Goal: Information Seeking & Learning: Learn about a topic

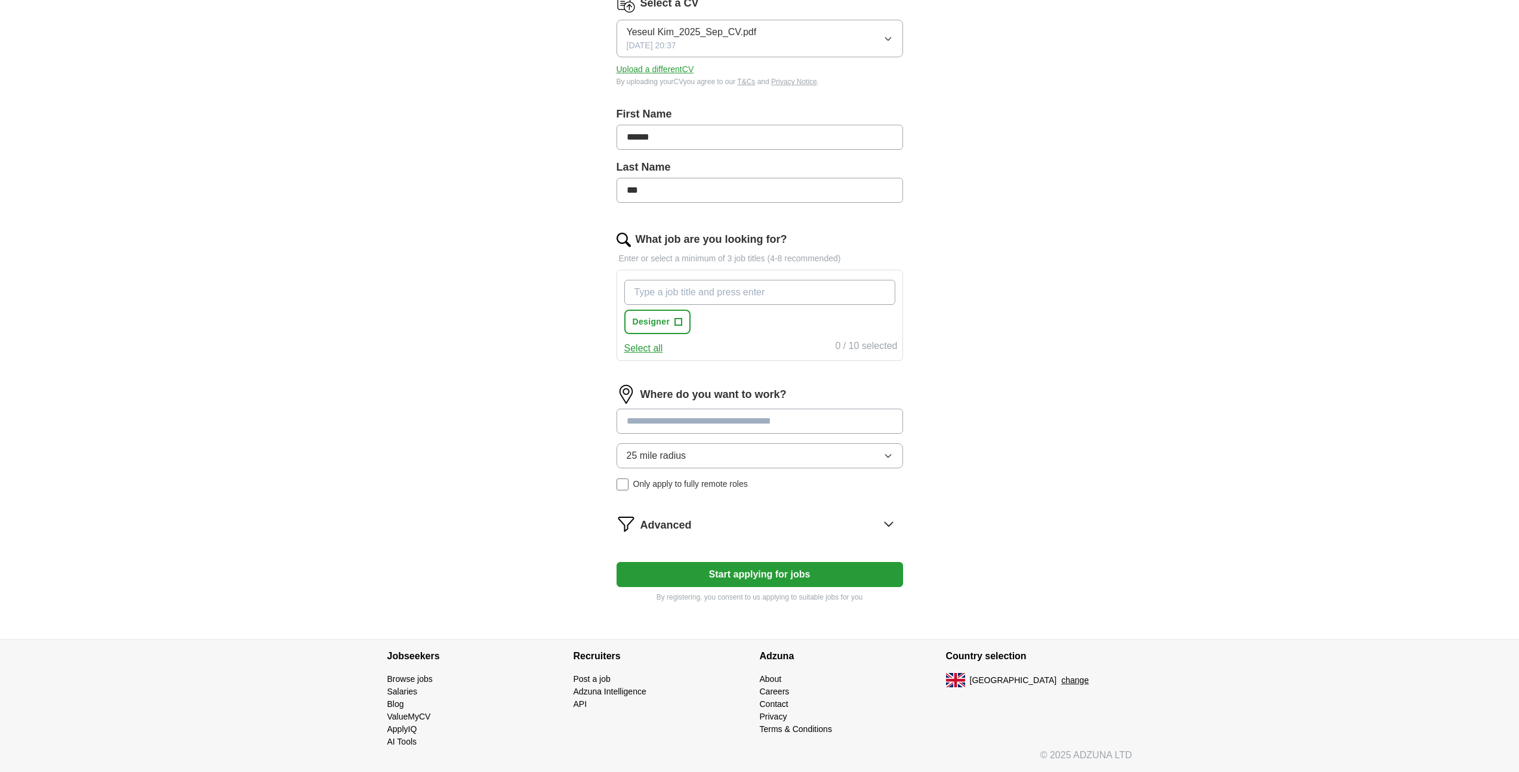
scroll to position [170, 0]
click at [681, 293] on input "What job are you looking for?" at bounding box center [759, 292] width 271 height 25
type input "brand designer"
type input "senior designer"
type input "senior brand designer"
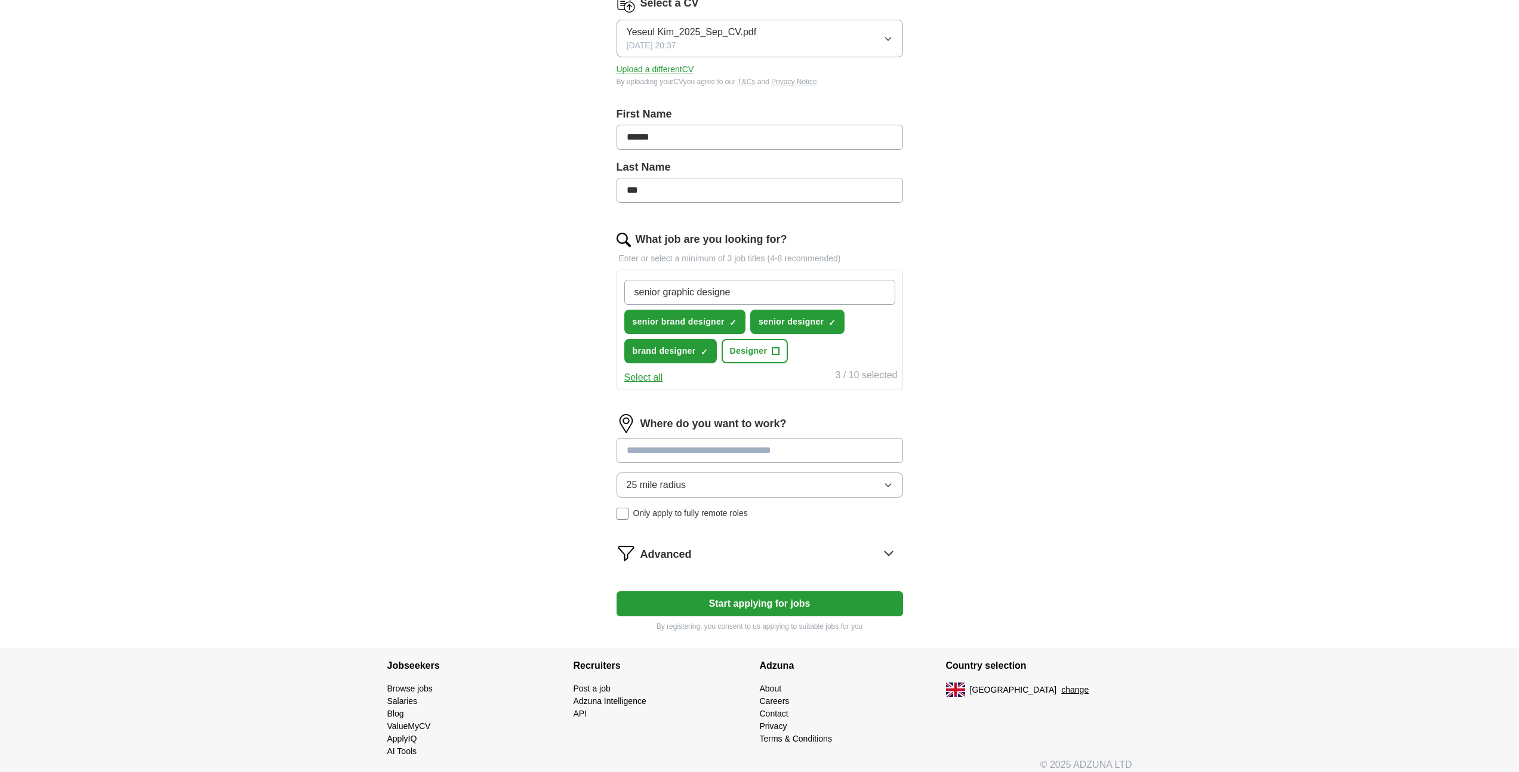
type input "senior graphic designer"
type input "s"
type input "marketing designer"
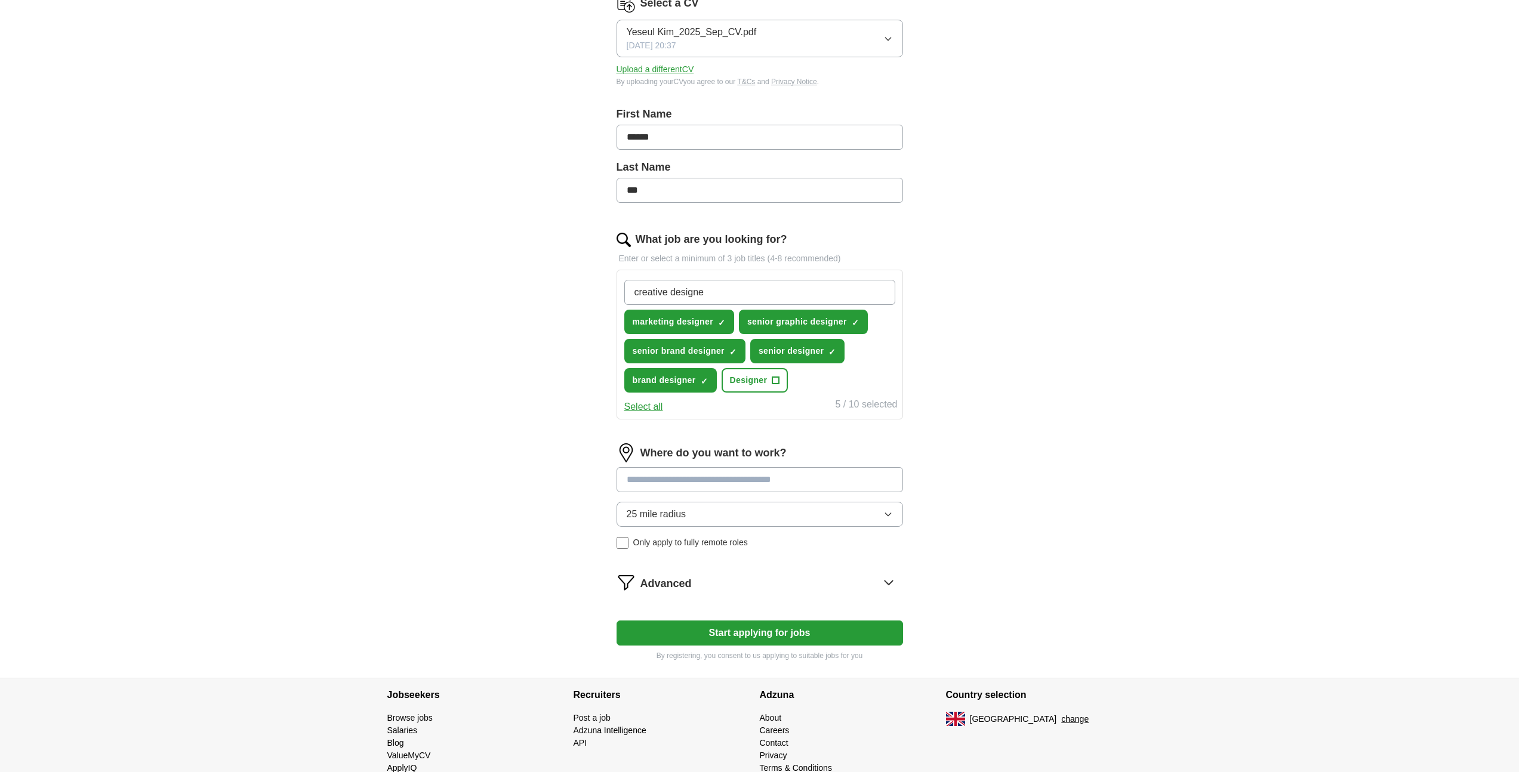
type input "creative designer"
type input "founding designer"
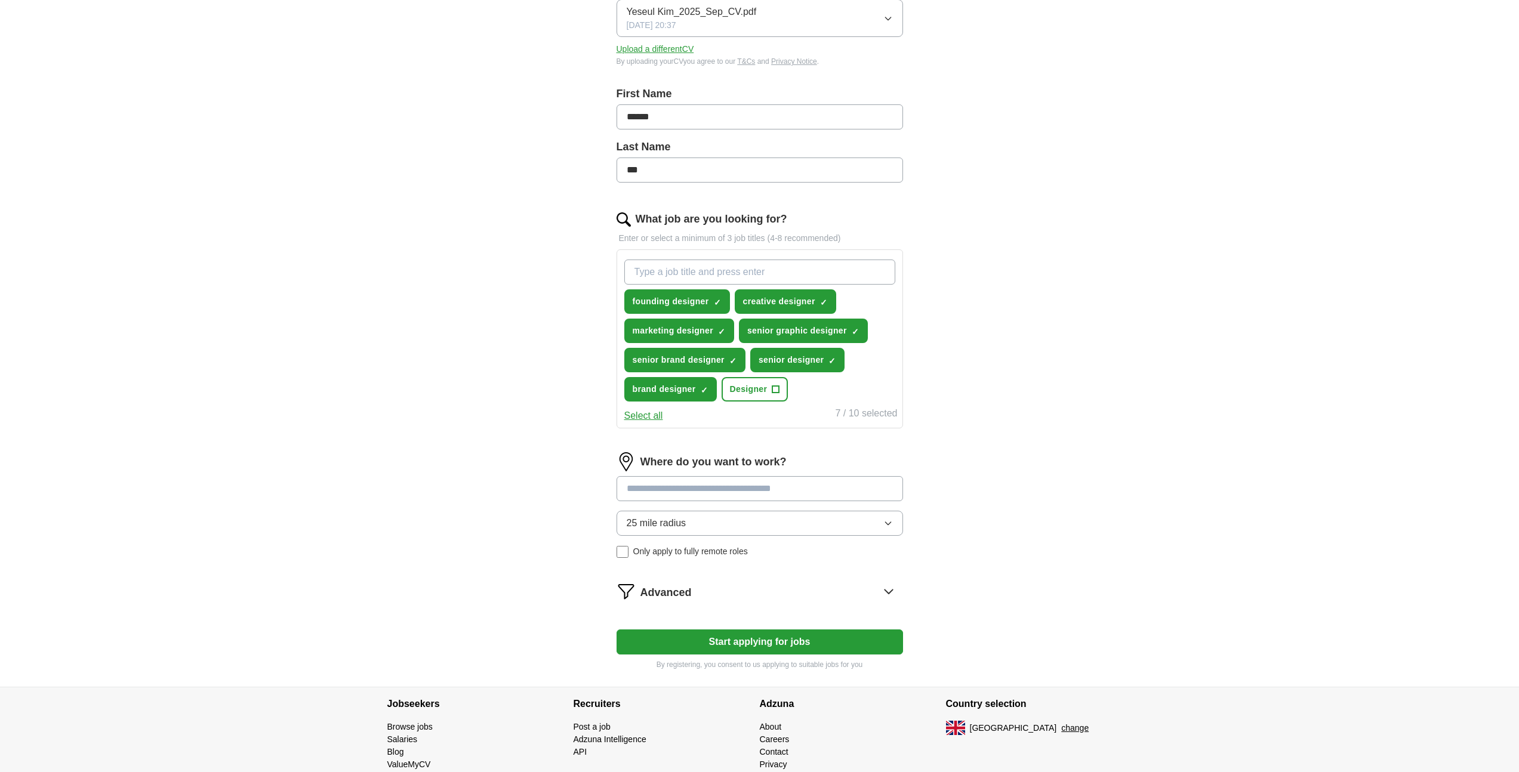
scroll to position [191, 0]
click at [824, 491] on input at bounding box center [760, 487] width 287 height 25
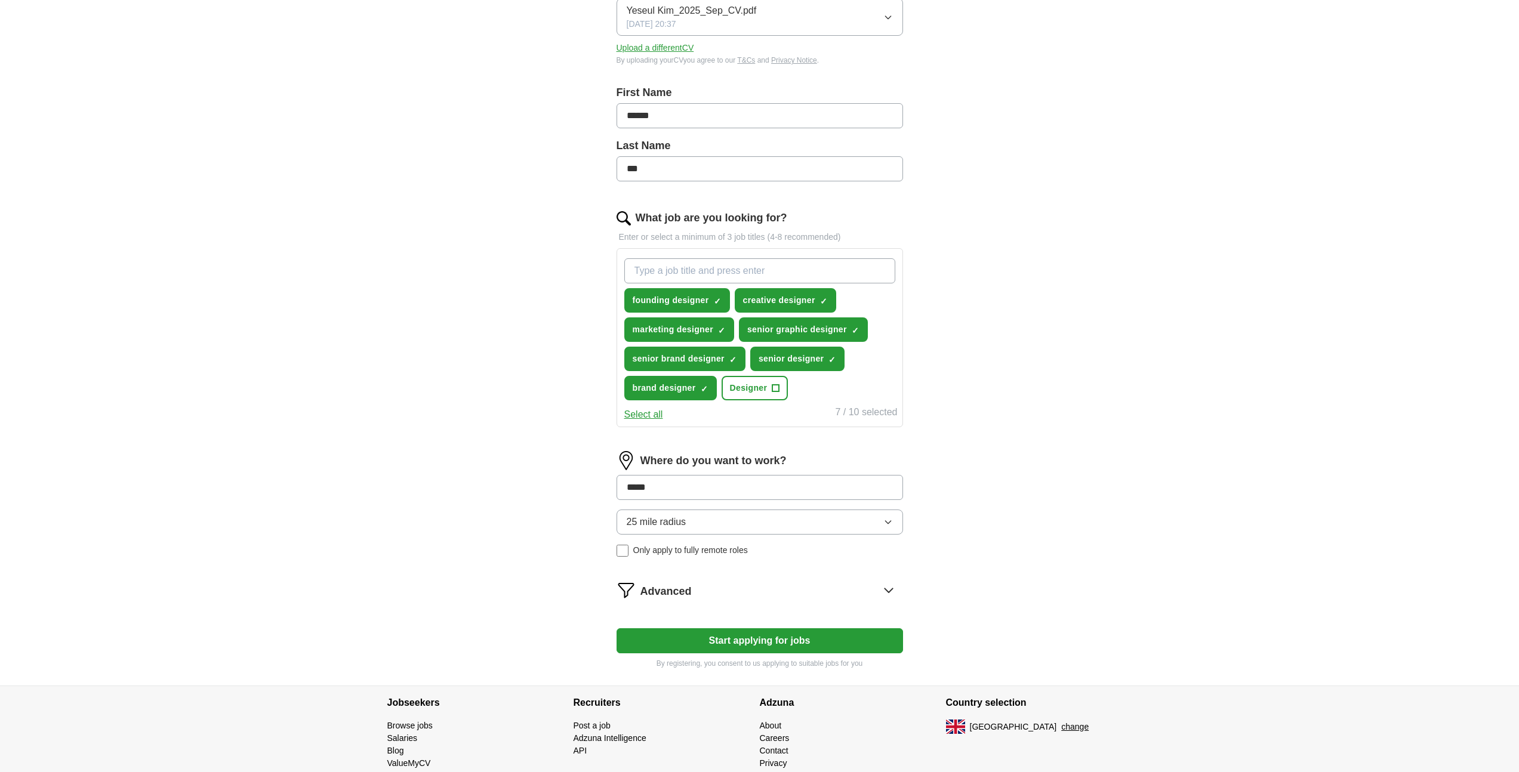
type input "******"
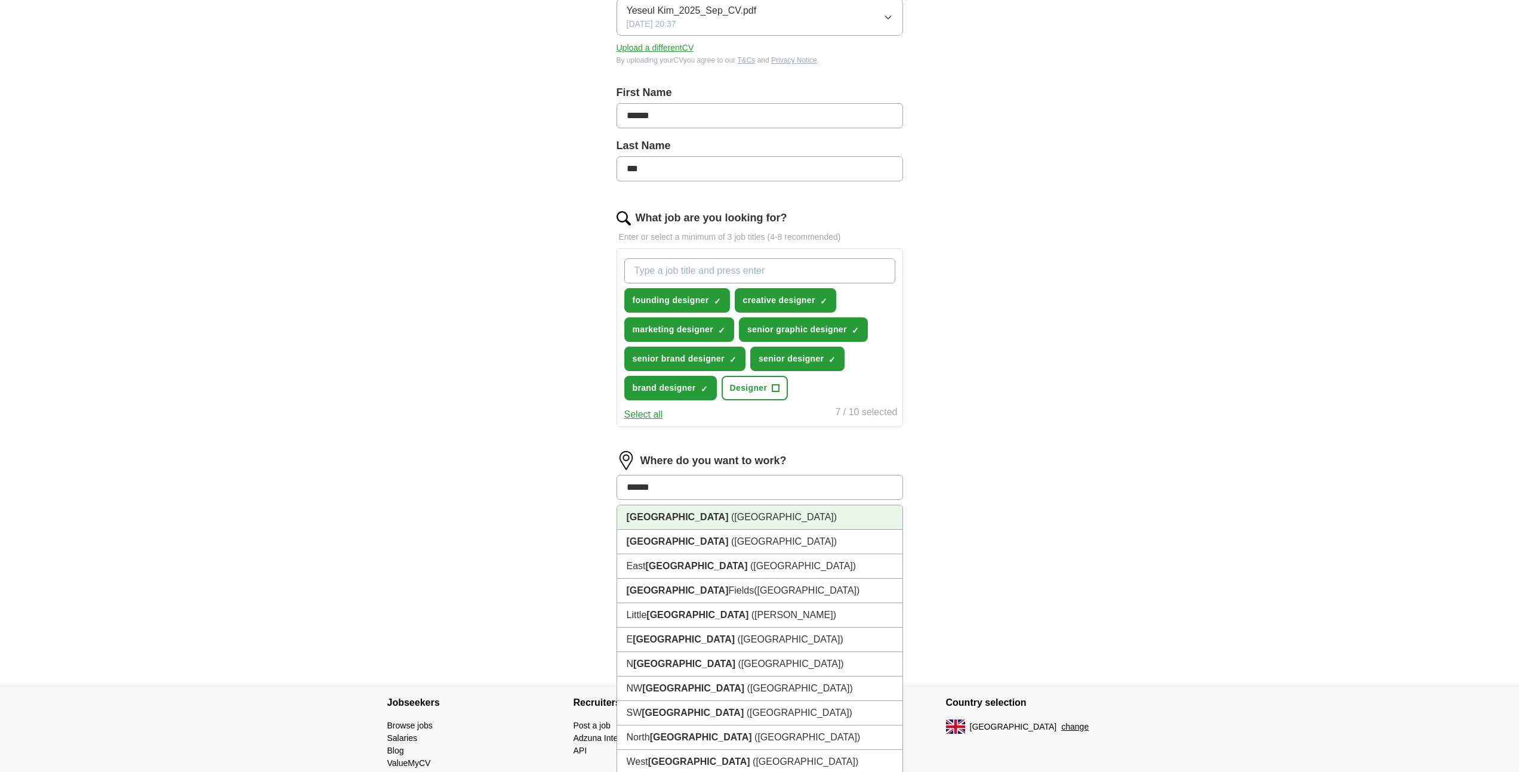
click at [735, 517] on li "[GEOGRAPHIC_DATA] ([GEOGRAPHIC_DATA])" at bounding box center [759, 518] width 285 height 24
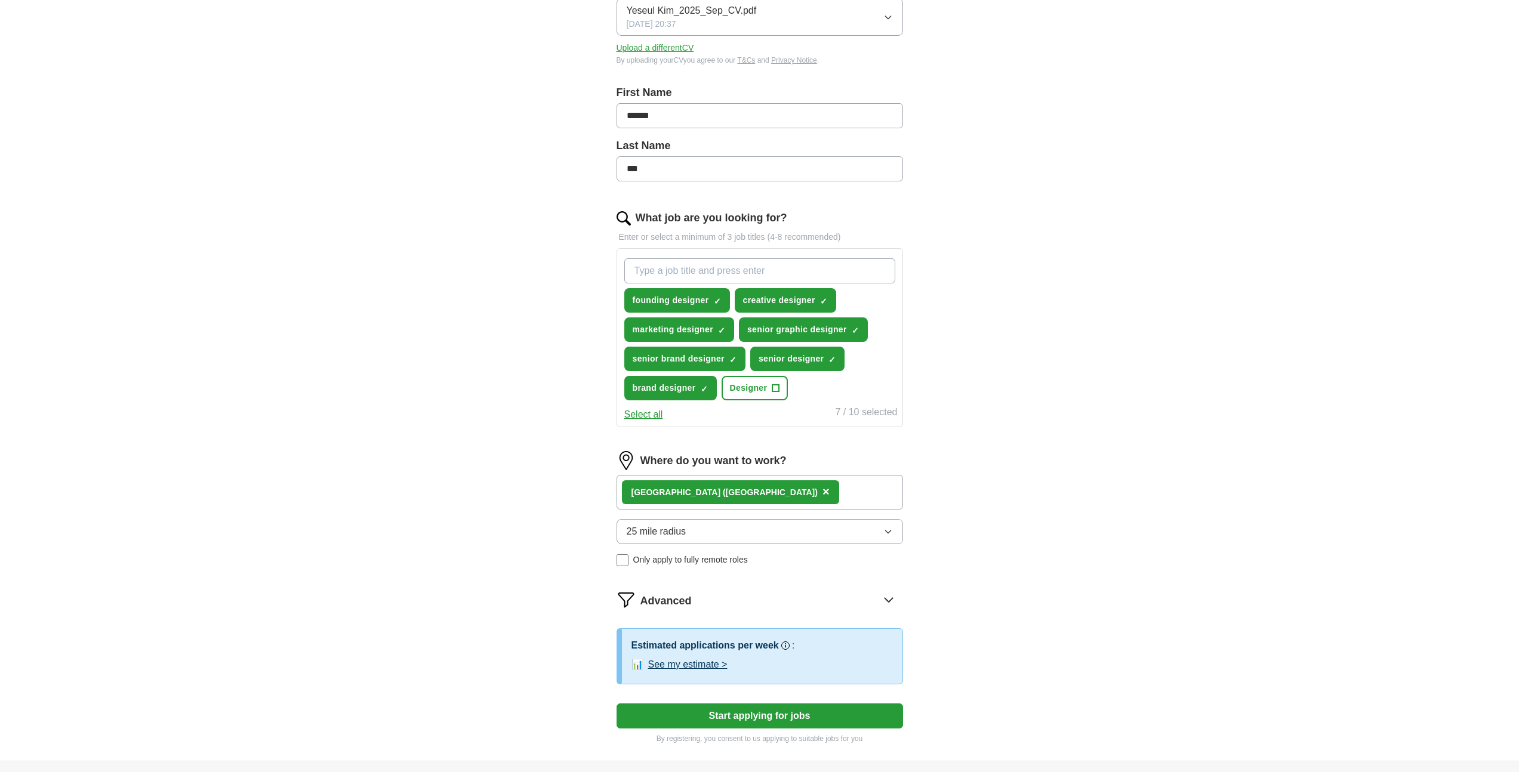
click at [755, 534] on button "25 mile radius" at bounding box center [760, 531] width 287 height 25
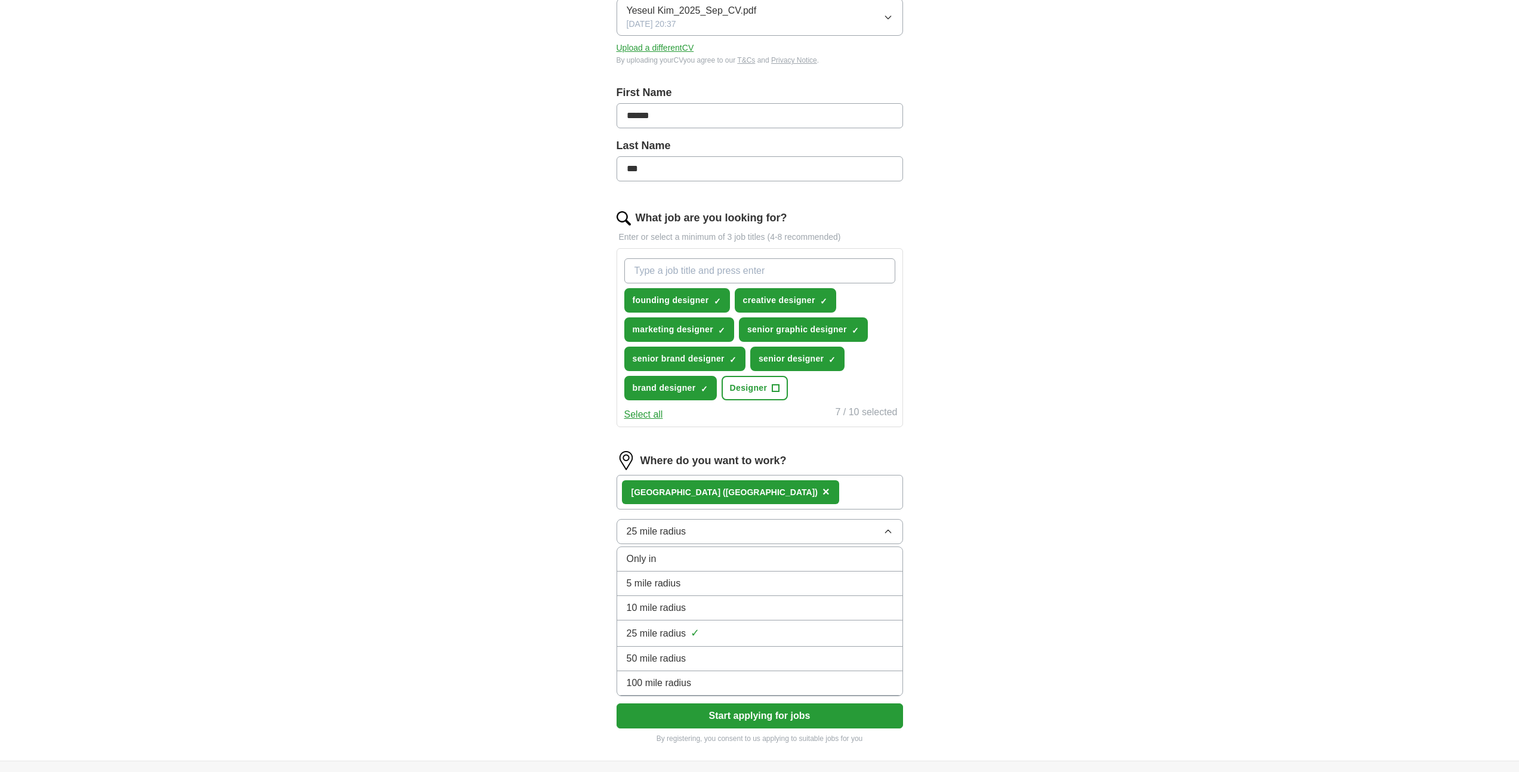
click at [736, 610] on div "10 mile radius" at bounding box center [760, 608] width 266 height 14
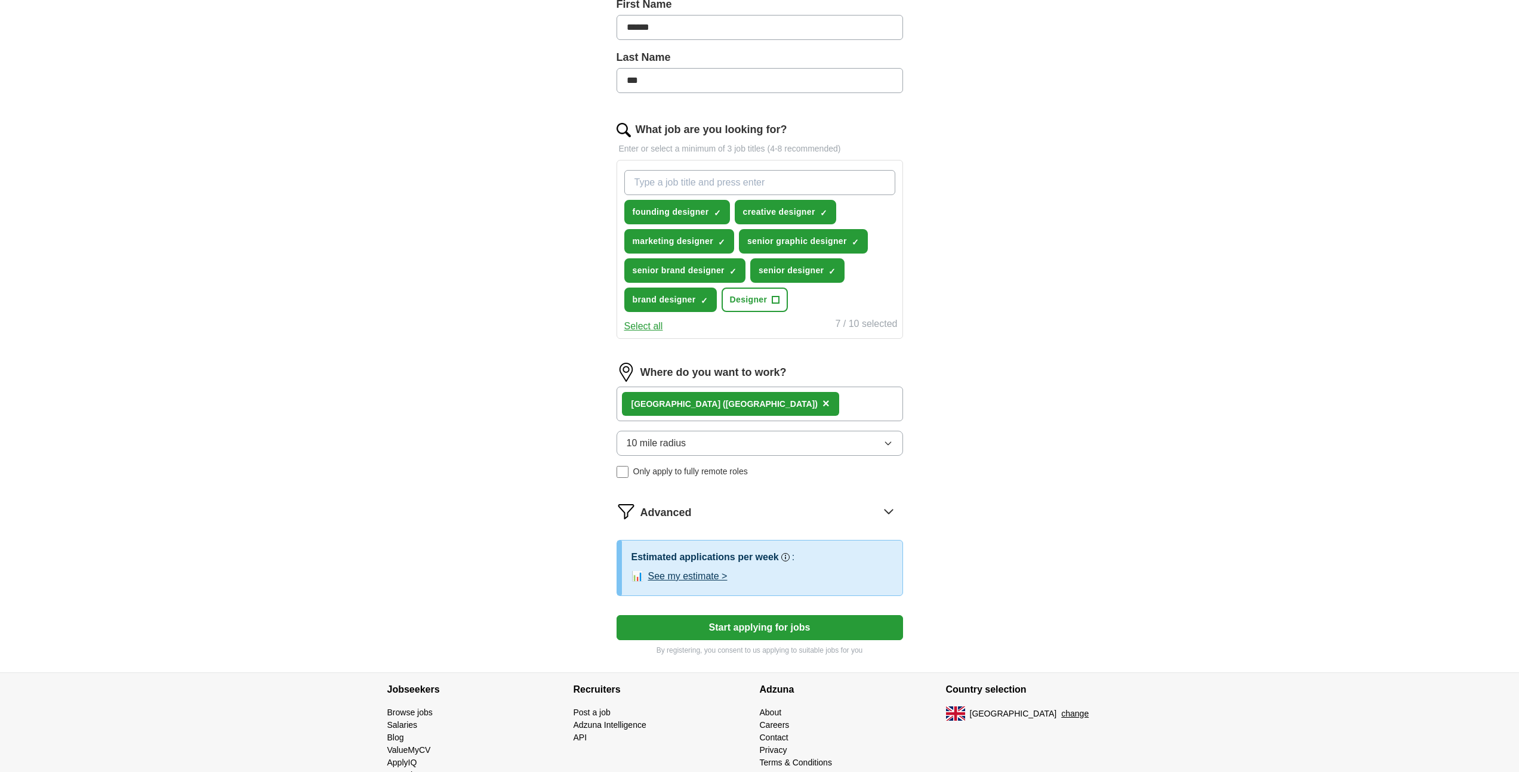
scroll to position [306, 0]
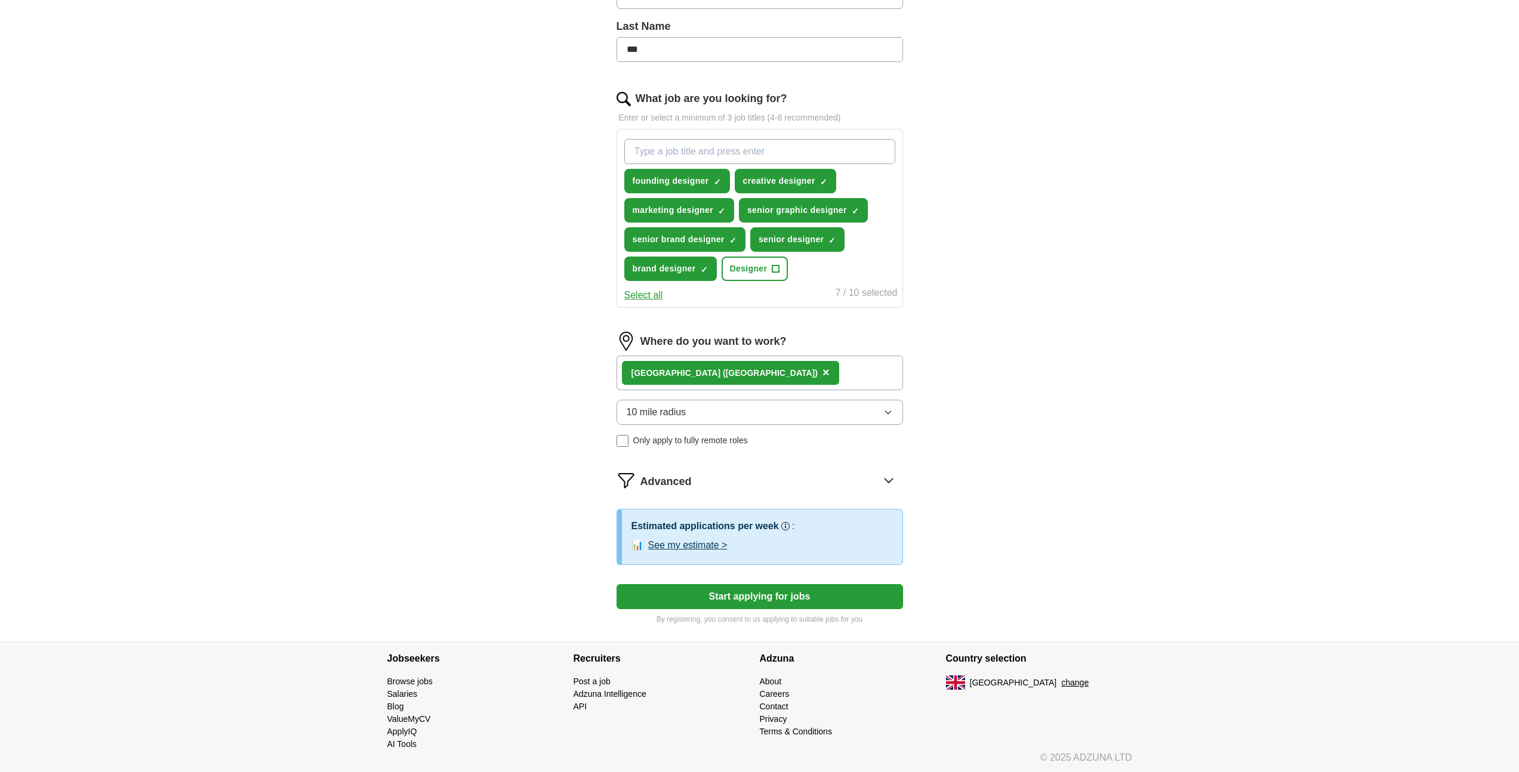
click at [801, 609] on button "Start applying for jobs" at bounding box center [760, 596] width 287 height 25
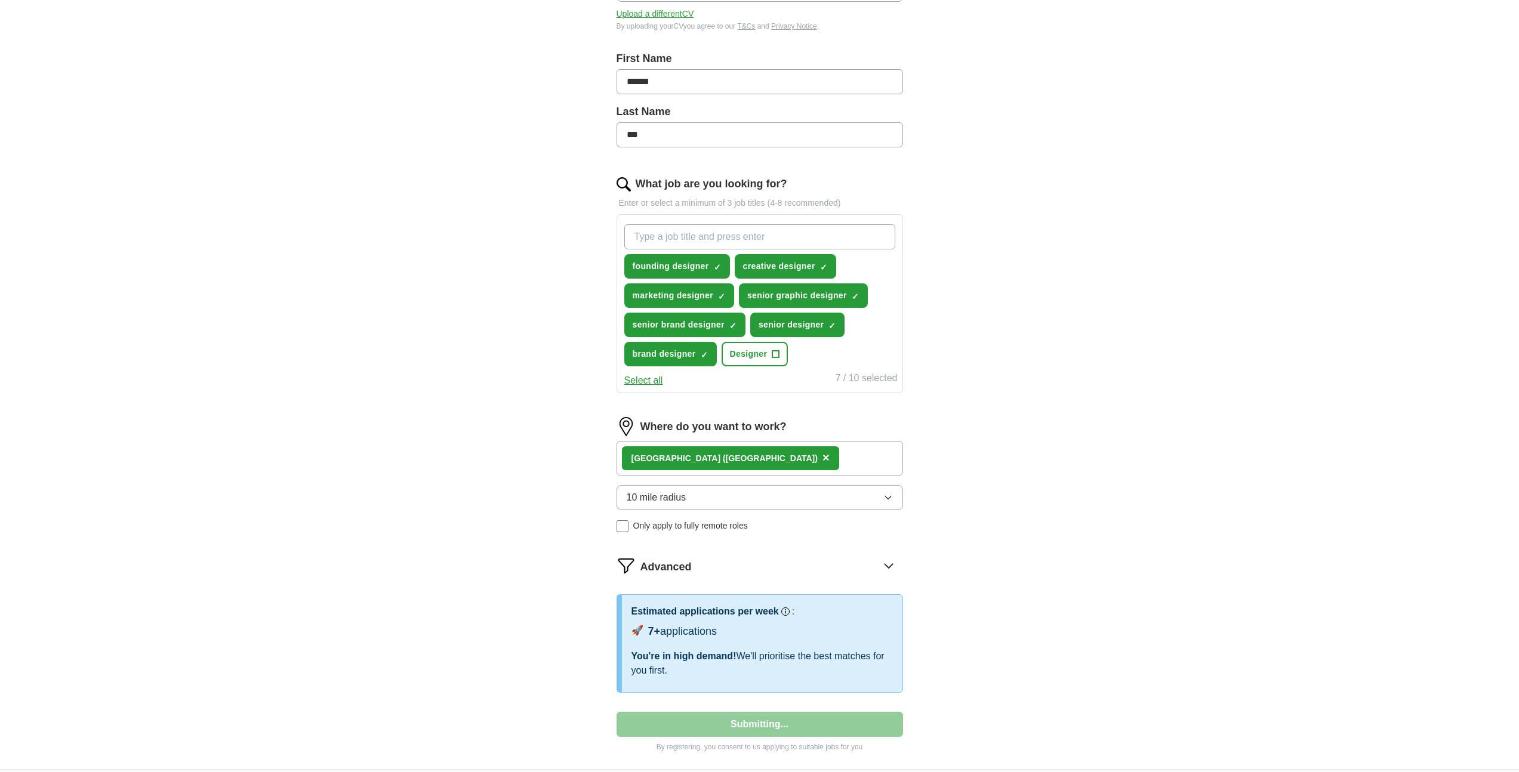
select select "**"
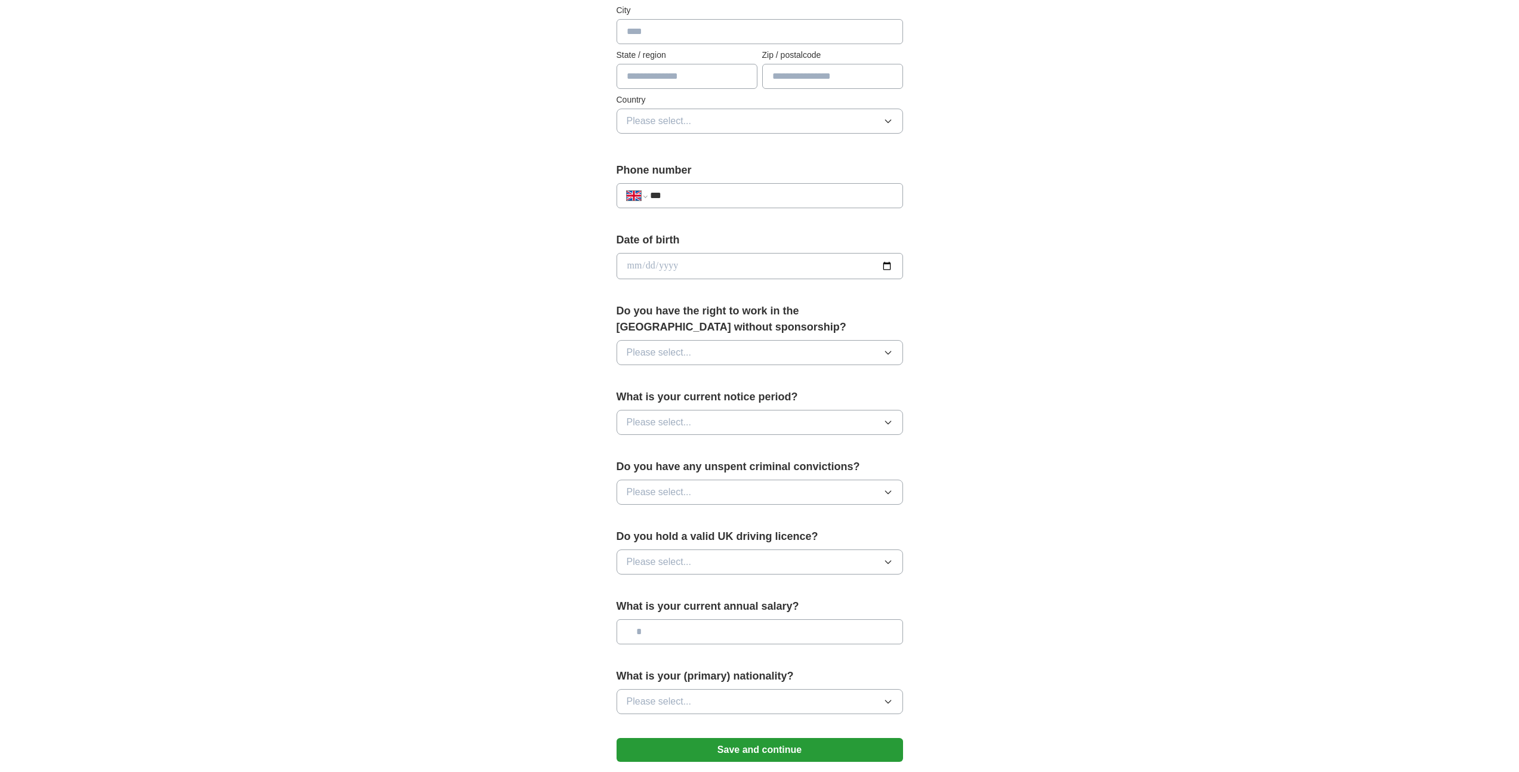
scroll to position [0, 0]
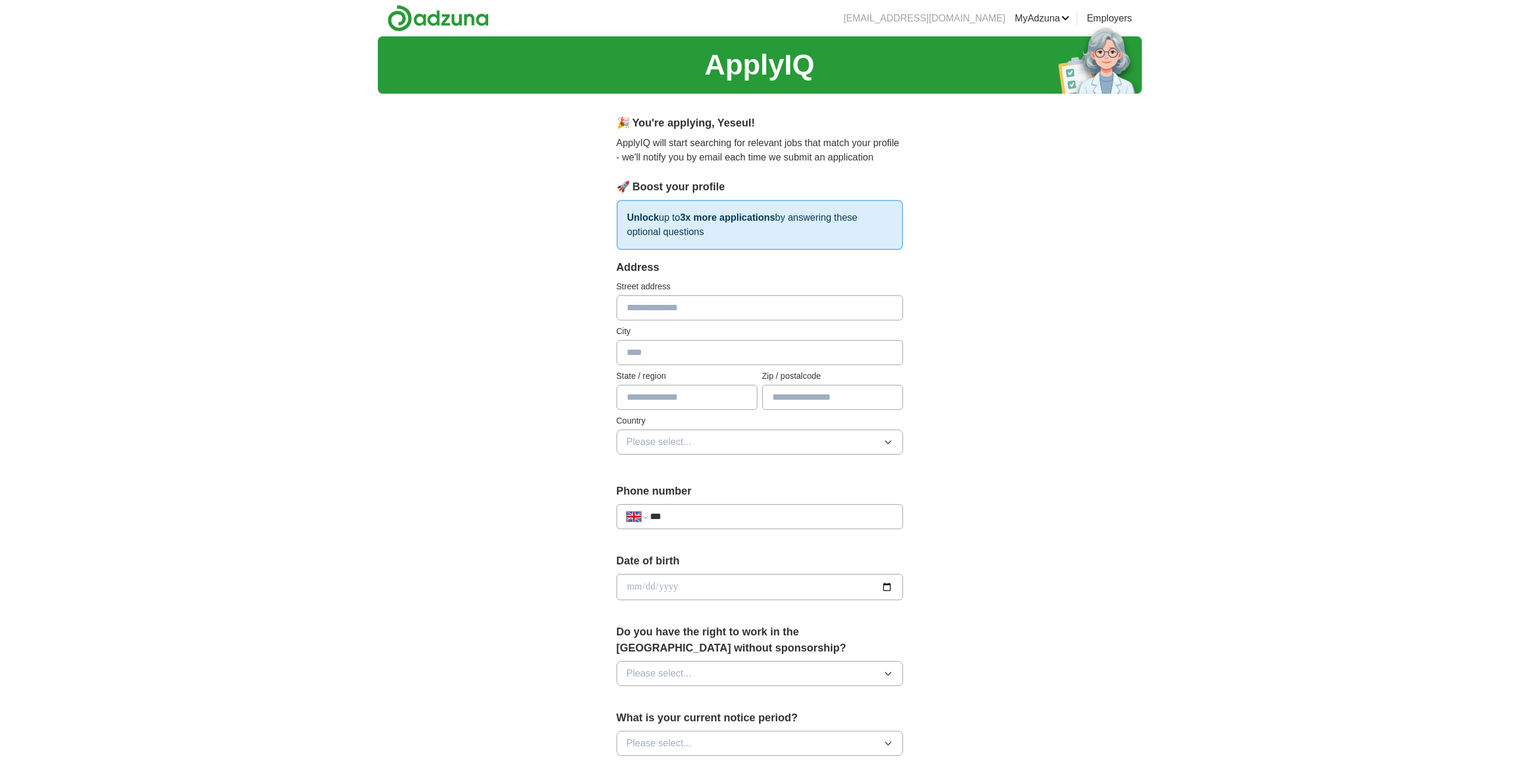
click at [0, 0] on link "Preferences" at bounding box center [0, 0] width 0 height 0
